Goal: Information Seeking & Learning: Learn about a topic

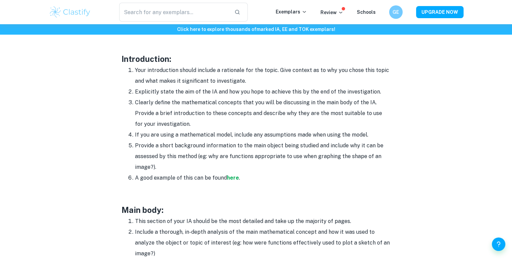
scroll to position [428, 0]
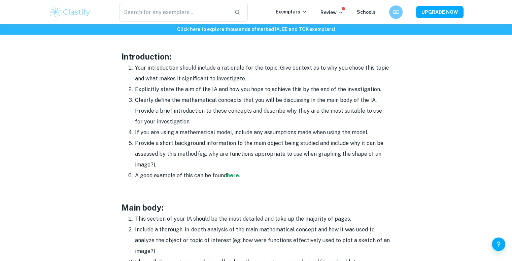
click at [335, 177] on li "A good example of this can be found here ." at bounding box center [263, 175] width 256 height 11
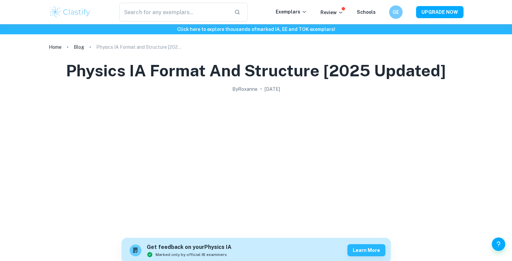
scroll to position [823, 0]
